Goal: Register for event/course

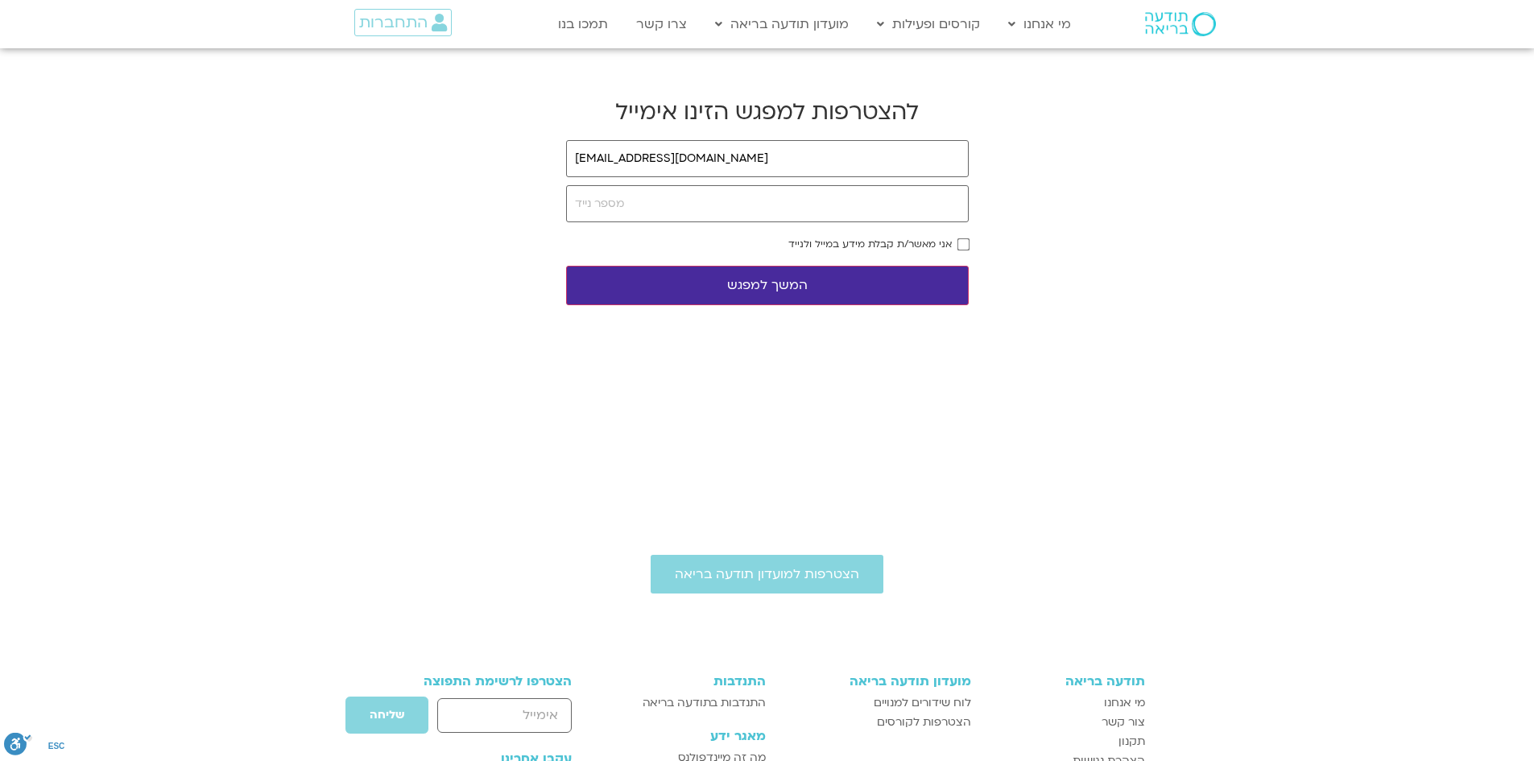
type input "[EMAIL_ADDRESS][DOMAIN_NAME]"
click at [744, 209] on input "tel" at bounding box center [767, 203] width 403 height 37
type input "0508594702"
click at [954, 239] on div "אני מאשר/ת קבלת מידע במייל ולנייד" at bounding box center [767, 243] width 403 height 11
click at [882, 287] on button "המשך למפגש" at bounding box center [767, 285] width 403 height 39
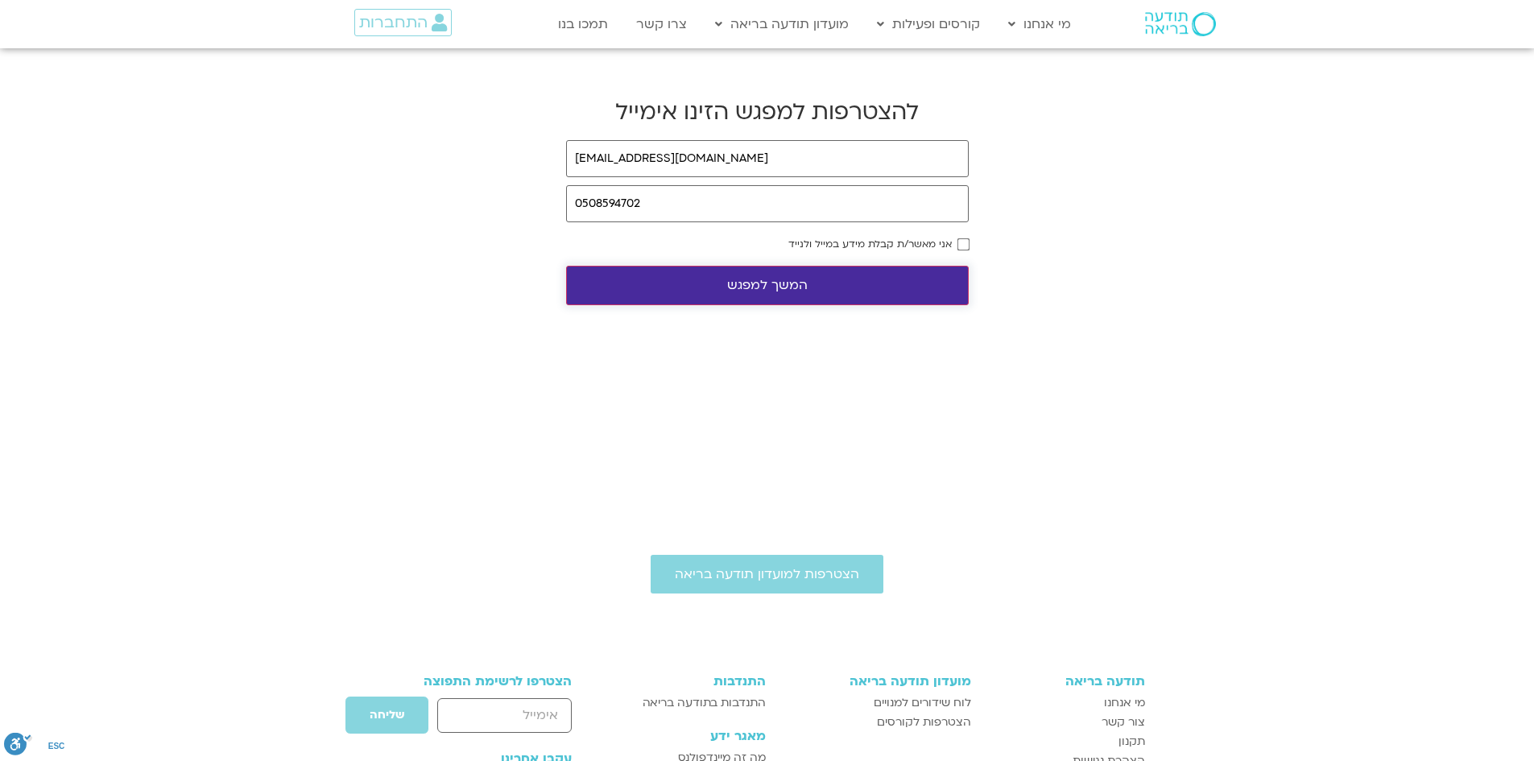
drag, startPoint x: 817, startPoint y: 312, endPoint x: 817, endPoint y: 294, distance: 17.7
click at [817, 308] on body "דלג לתוכן Main Menu מי אנחנו מי אנחנו שאלות נפוצות מנחים ומנחות בתודעה בריאה מה…" at bounding box center [767, 565] width 1534 height 1131
click at [817, 292] on button "המשך למפגש" at bounding box center [767, 285] width 403 height 39
click at [819, 288] on button "המשך למפגש" at bounding box center [767, 285] width 403 height 39
